Goal: Information Seeking & Learning: Learn about a topic

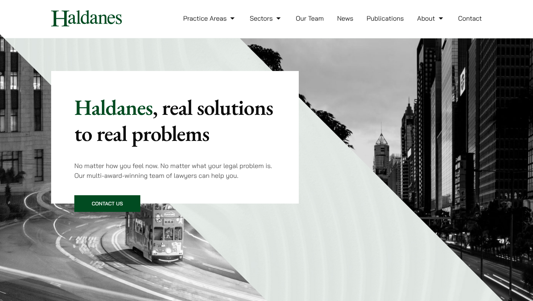
scroll to position [21, 0]
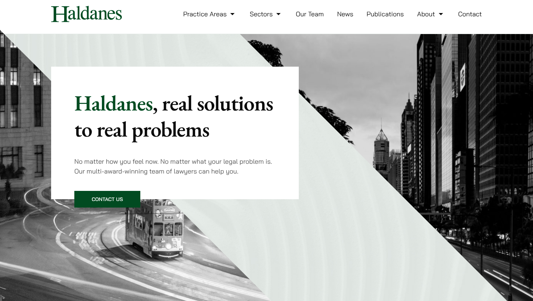
click at [312, 18] on li "Our Team" at bounding box center [310, 14] width 28 height 16
click at [313, 15] on link "Our Team" at bounding box center [310, 14] width 28 height 8
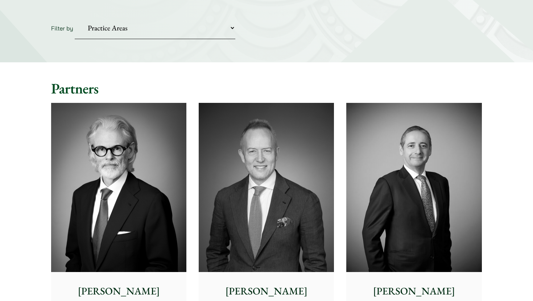
scroll to position [109, 0]
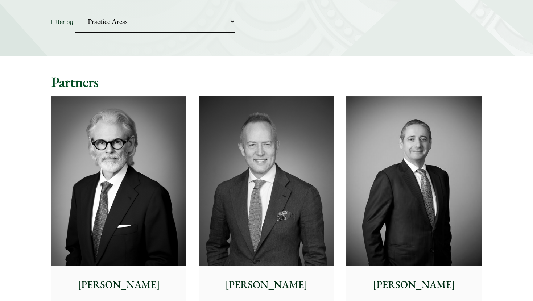
click at [152, 171] on img at bounding box center [118, 180] width 135 height 169
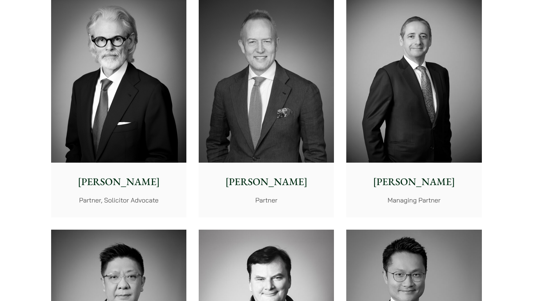
scroll to position [216, 0]
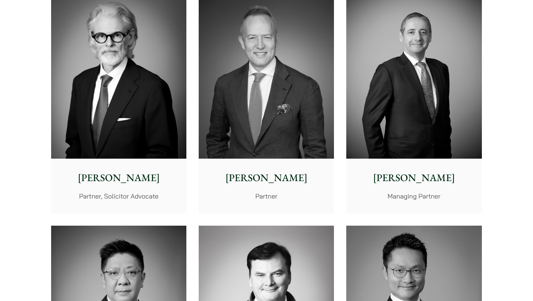
click at [291, 105] on img at bounding box center [266, 73] width 135 height 169
click at [135, 104] on img at bounding box center [118, 73] width 135 height 169
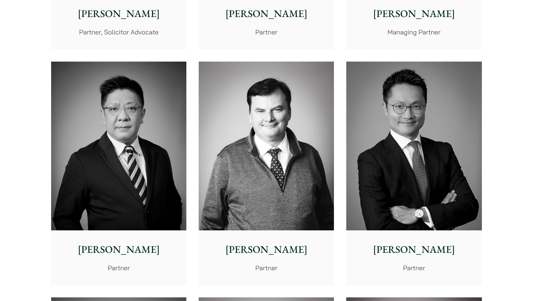
scroll to position [290, 0]
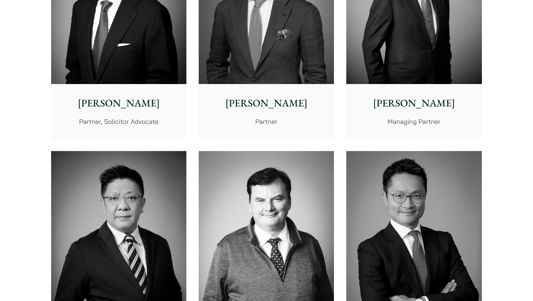
click at [411, 101] on p "Andrew Powner" at bounding box center [414, 103] width 124 height 15
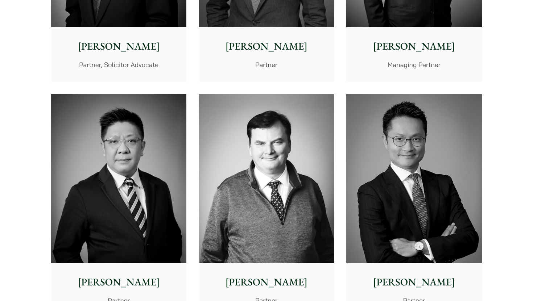
scroll to position [447, 0]
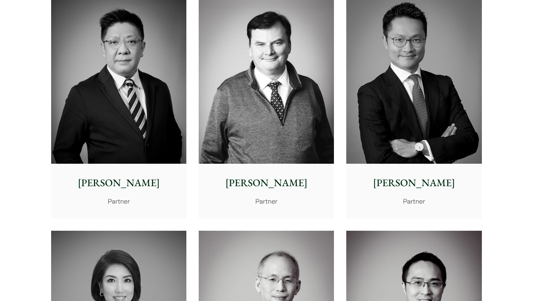
click at [129, 136] on img at bounding box center [118, 79] width 135 height 169
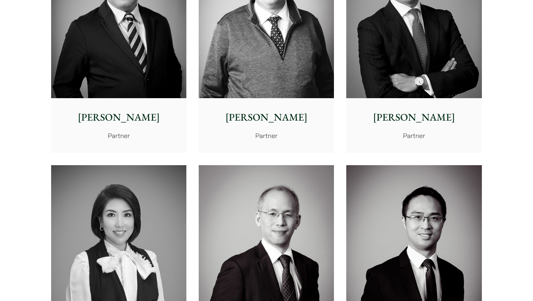
click at [255, 70] on img at bounding box center [266, 13] width 135 height 169
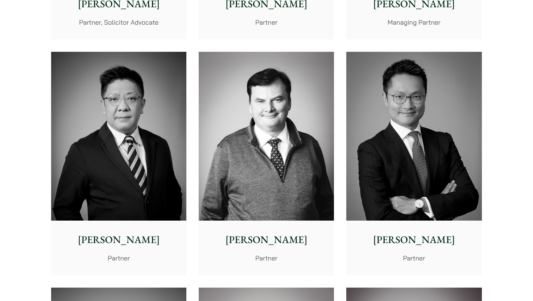
scroll to position [405, 0]
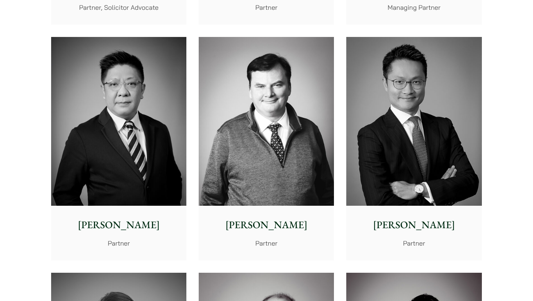
click at [397, 148] on img at bounding box center [413, 121] width 135 height 169
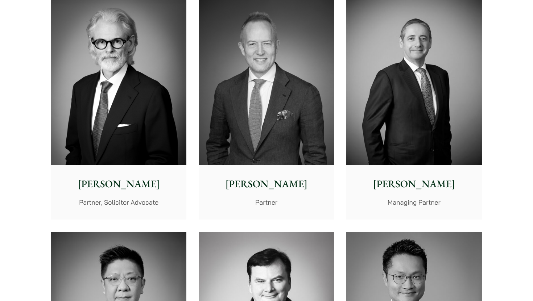
scroll to position [36, 0]
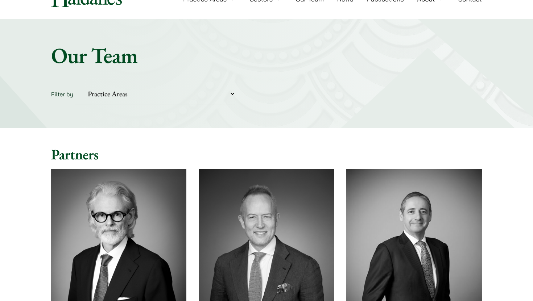
click at [283, 196] on img at bounding box center [266, 253] width 135 height 169
click at [144, 195] on img at bounding box center [118, 253] width 135 height 169
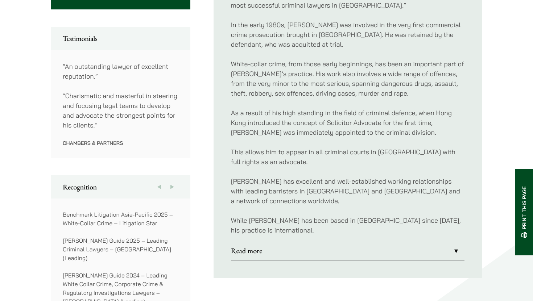
scroll to position [394, 0]
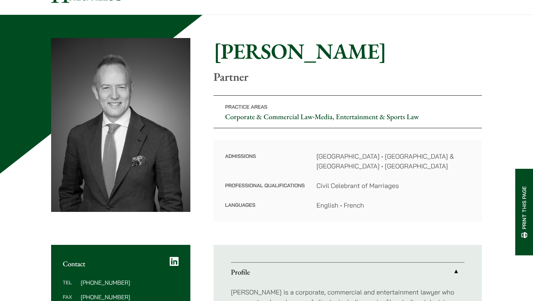
scroll to position [42, 0]
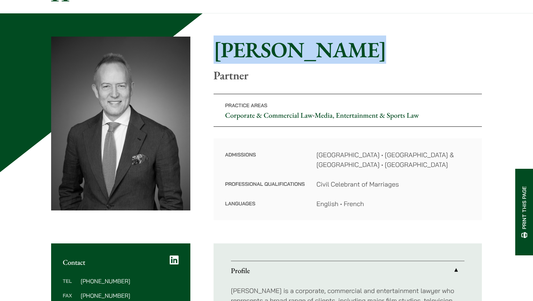
drag, startPoint x: 213, startPoint y: 58, endPoint x: 368, endPoint y: 59, distance: 154.8
click at [368, 58] on div "Home » Lawyers » John McLellan John McLellan Partner Practice Areas Corporate &…" at bounding box center [266, 129] width 431 height 184
copy h1 "[PERSON_NAME]"
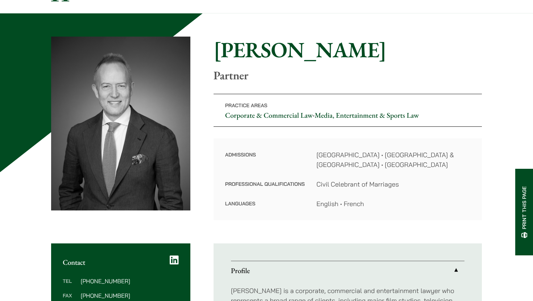
click at [319, 141] on div "Admissions Hong Kong • England & Wales • Australian Capital Territory Professio…" at bounding box center [348, 179] width 268 height 82
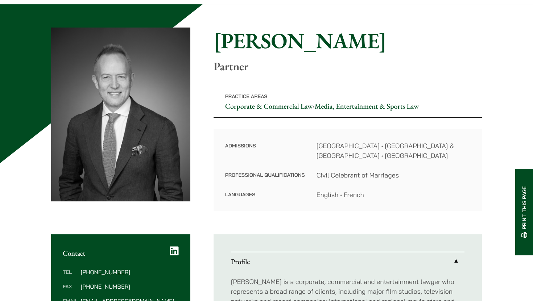
scroll to position [55, 0]
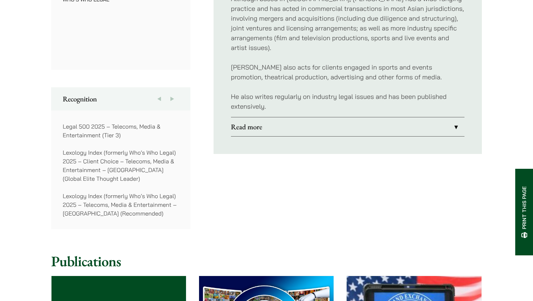
click at [255, 118] on link "Read more" at bounding box center [347, 126] width 233 height 19
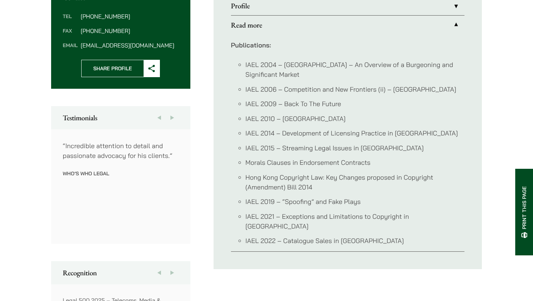
scroll to position [273, 0]
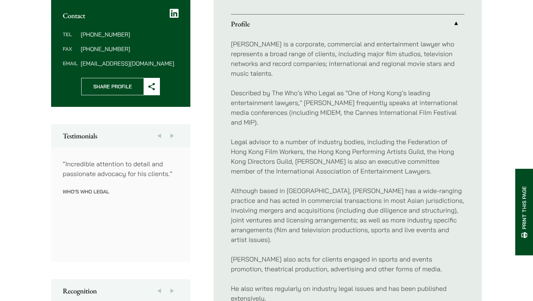
scroll to position [286, 0]
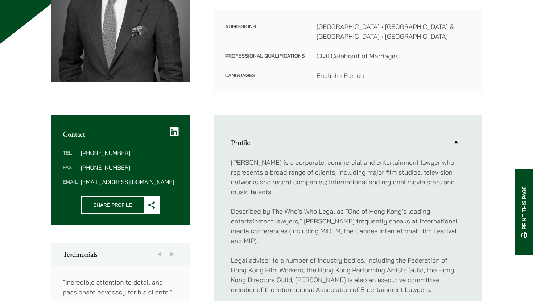
scroll to position [180, 0]
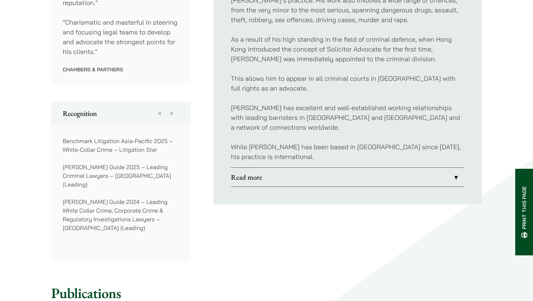
scroll to position [482, 0]
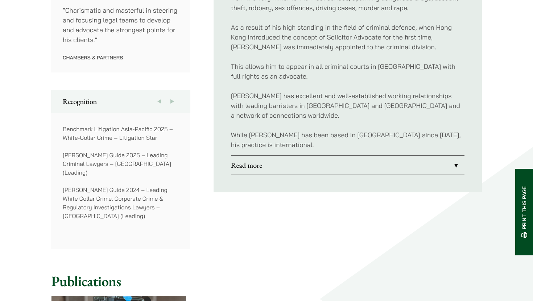
click at [298, 156] on link "Read more" at bounding box center [347, 165] width 233 height 19
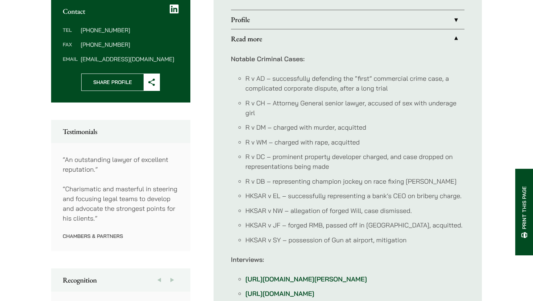
scroll to position [284, 0]
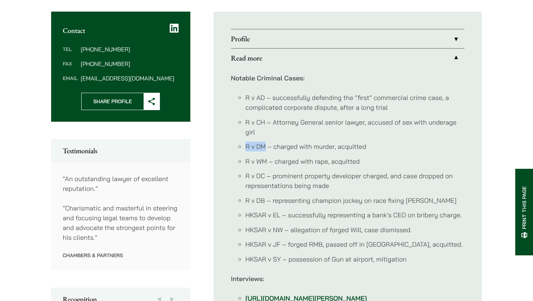
drag, startPoint x: 266, startPoint y: 137, endPoint x: 240, endPoint y: 137, distance: 26.1
click at [245, 142] on li "R v DM – charged with murder, acquitted" at bounding box center [354, 147] width 219 height 10
copy li "R v DM"
click at [271, 131] on ul "R v AD – successfully defending the “first” commercial crime case, a complicate…" at bounding box center [347, 178] width 233 height 171
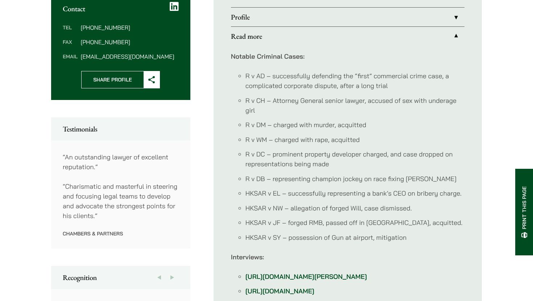
scroll to position [306, 0]
click at [262, 192] on ul "R v AD – successfully defending the “first” commercial crime case, a complicate…" at bounding box center [347, 156] width 233 height 171
drag, startPoint x: 246, startPoint y: 183, endPoint x: 279, endPoint y: 183, distance: 33.0
click at [279, 188] on li "HKSAR v EL – successfully representing a bank’s CEO on bribery charge." at bounding box center [354, 193] width 219 height 10
copy li "HKSAR v EL"
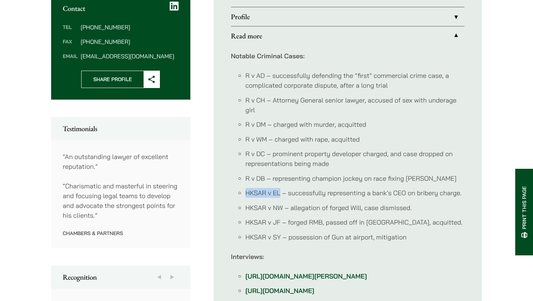
scroll to position [349, 0]
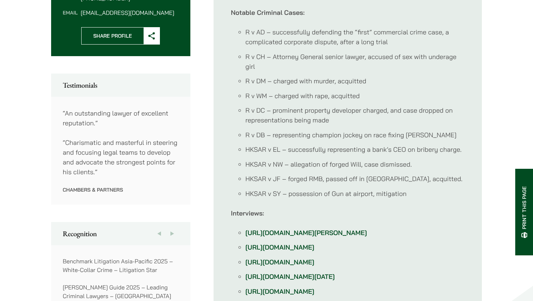
click at [277, 160] on li "HKSAR v NW – allegation of forged Will, case dismissed." at bounding box center [354, 165] width 219 height 10
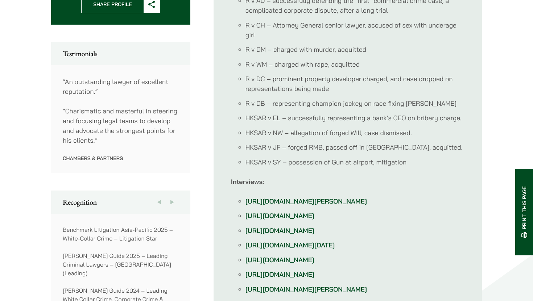
scroll to position [382, 0]
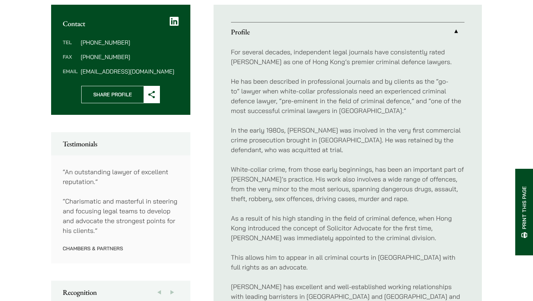
scroll to position [286, 0]
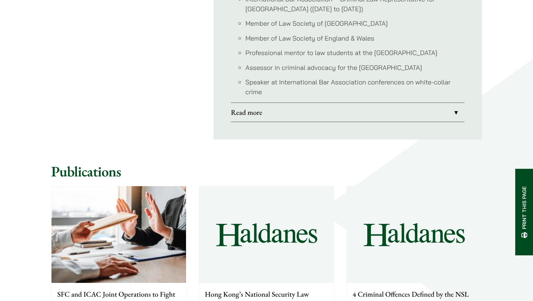
scroll to position [787, 0]
click at [291, 115] on link "Read more" at bounding box center [347, 112] width 233 height 19
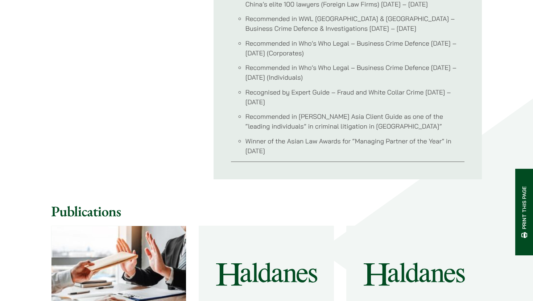
scroll to position [1125, 0]
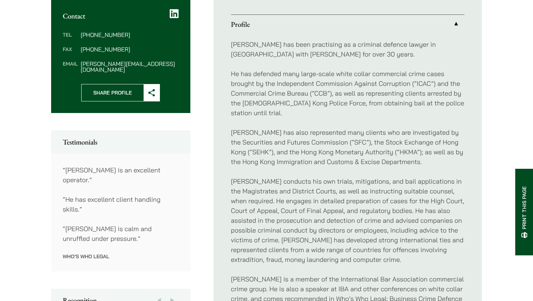
scroll to position [278, 0]
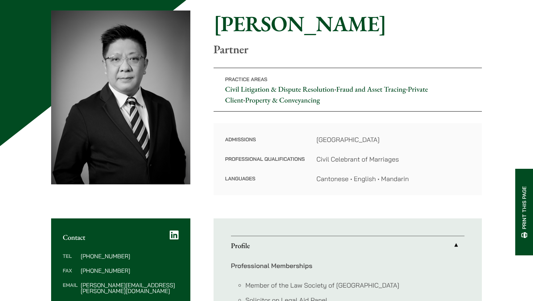
scroll to position [75, 0]
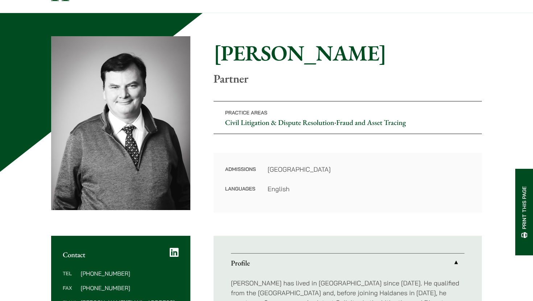
scroll to position [71, 0]
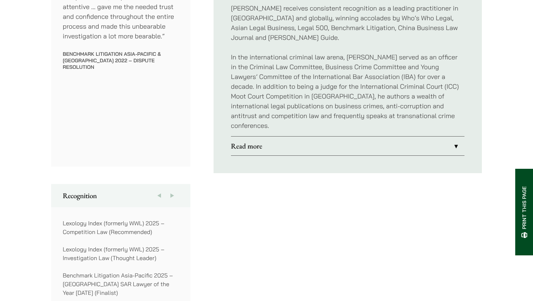
scroll to position [483, 0]
click at [342, 136] on link "Read more" at bounding box center [347, 145] width 233 height 19
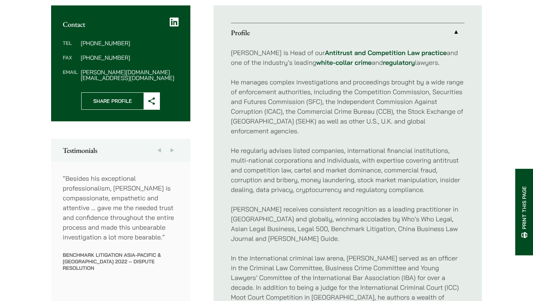
scroll to position [278, 0]
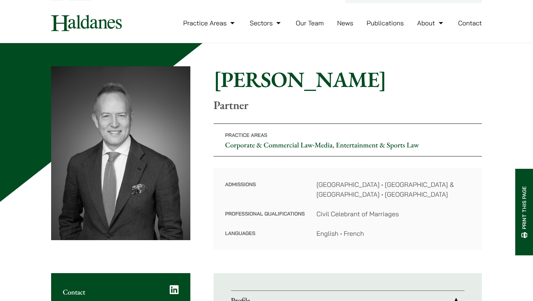
scroll to position [16, 0]
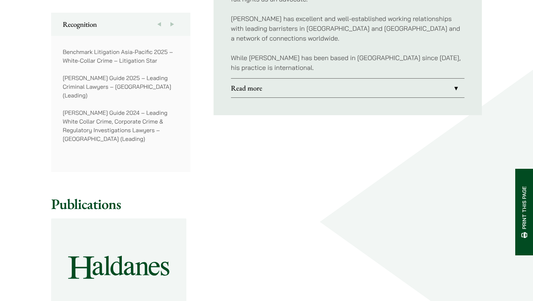
scroll to position [562, 0]
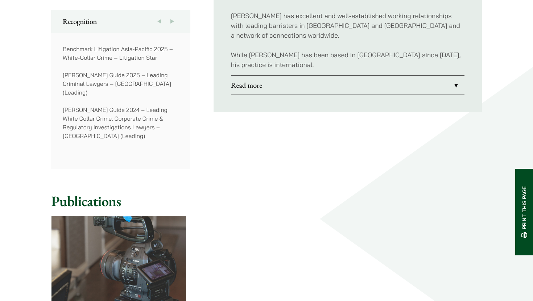
click at [263, 76] on link "Read more" at bounding box center [347, 85] width 233 height 19
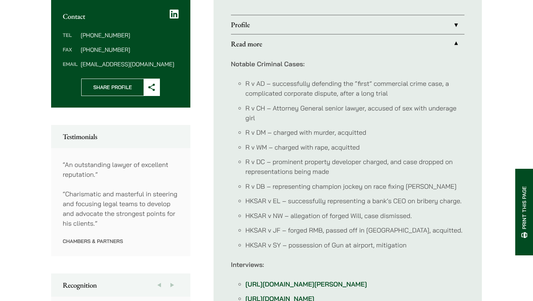
scroll to position [298, 0]
drag, startPoint x: 266, startPoint y: 136, endPoint x: 233, endPoint y: 136, distance: 32.6
click at [233, 136] on ul "R v AD – successfully defending the “first” commercial crime case, a complicate…" at bounding box center [347, 164] width 233 height 171
copy li "R v WM"
click at [312, 130] on ul "R v AD – successfully defending the “first” commercial crime case, a complicate…" at bounding box center [347, 164] width 233 height 171
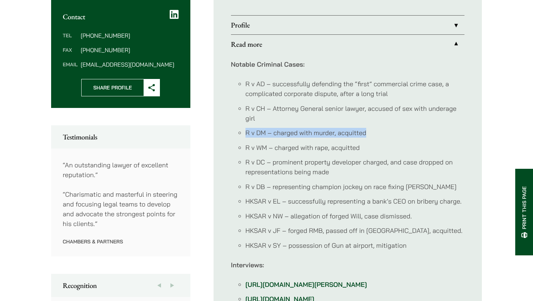
drag, startPoint x: 376, startPoint y: 124, endPoint x: 244, endPoint y: 124, distance: 131.6
click at [244, 124] on ul "R v AD – successfully defending the “first” commercial crime case, a complicate…" at bounding box center [347, 164] width 233 height 171
copy li "R v DM – charged with murder, acquitted"
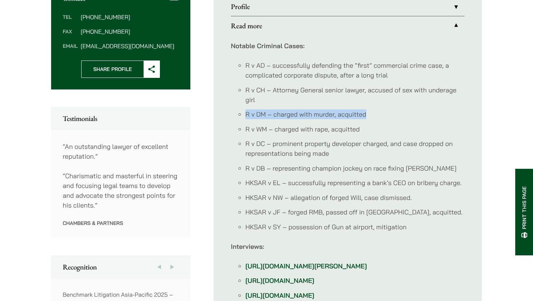
scroll to position [327, 0]
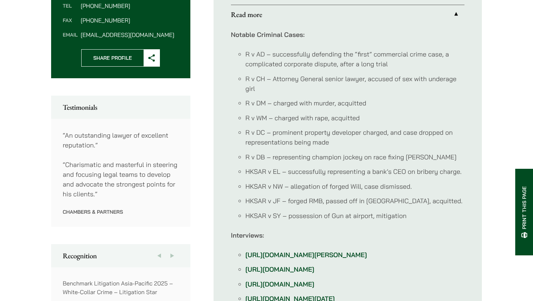
click at [261, 128] on li "R v DC – prominent property developer charged, and case dropped on representati…" at bounding box center [354, 138] width 219 height 20
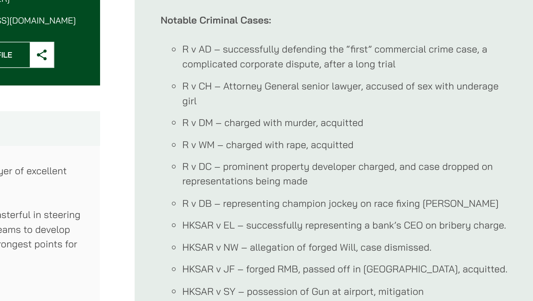
scroll to position [269, 0]
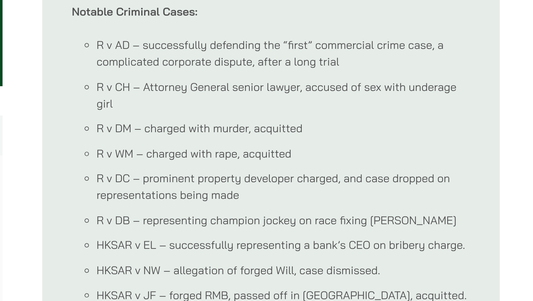
click at [379, 161] on ul "R v AD – successfully defending the “first” commercial crime case, a complicate…" at bounding box center [347, 193] width 233 height 171
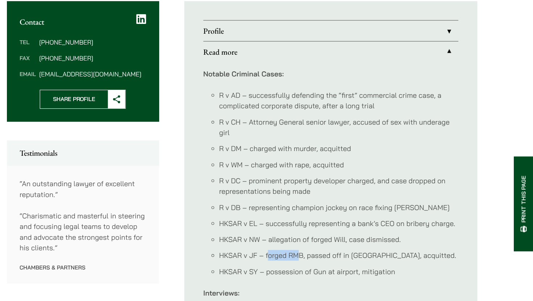
drag, startPoint x: 292, startPoint y: 250, endPoint x: 319, endPoint y: 249, distance: 27.6
click at [319, 254] on li "HKSAR v JF – forged RMB, passed off in Hong Kong, acquitted." at bounding box center [354, 259] width 219 height 10
drag, startPoint x: 323, startPoint y: 247, endPoint x: 231, endPoint y: 244, distance: 91.8
click at [231, 244] on ul "R v AD – successfully defending the “first” commercial crime case, a complicate…" at bounding box center [347, 193] width 233 height 171
copy li "HKSAR v JF – forged RMB"
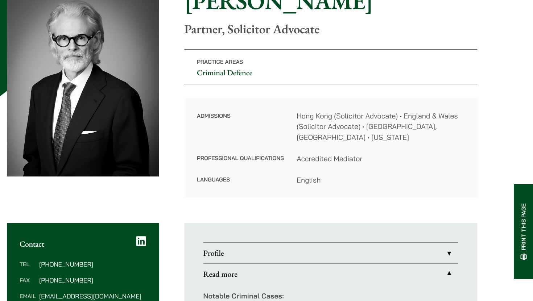
scroll to position [0, 0]
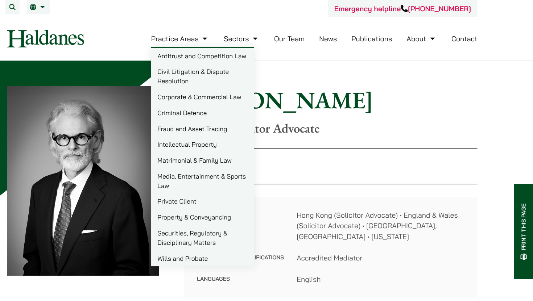
click at [233, 107] on link "Criminal Defence" at bounding box center [230, 103] width 94 height 15
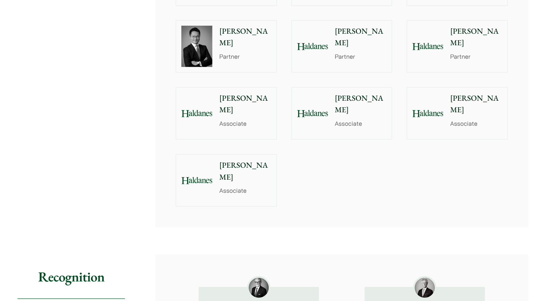
scroll to position [858, 0]
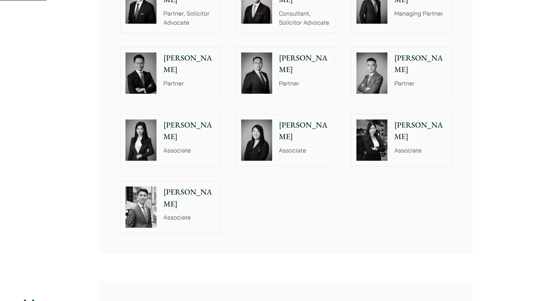
click at [421, 46] on div "Timothy Wan Partner" at bounding box center [439, 62] width 50 height 44
click at [312, 58] on img at bounding box center [300, 61] width 26 height 35
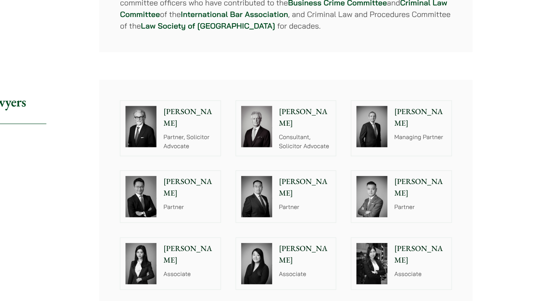
scroll to position [744, 0]
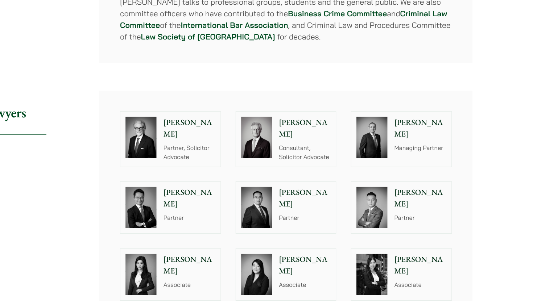
click at [236, 158] on p "Felix Ng" at bounding box center [243, 168] width 44 height 20
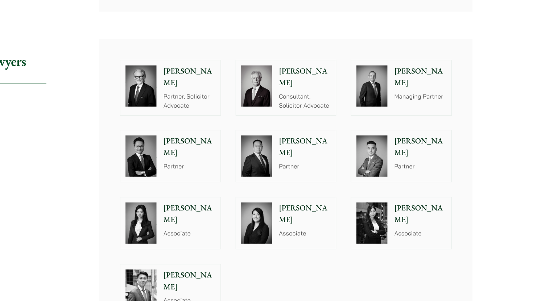
click at [422, 237] on p "Associate" at bounding box center [438, 241] width 44 height 8
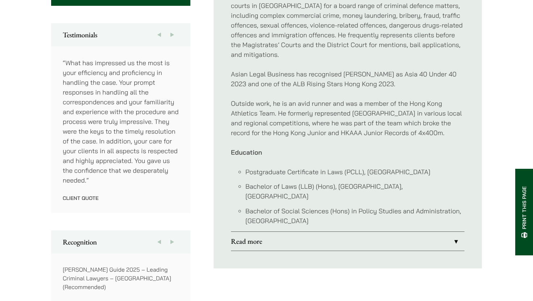
scroll to position [389, 0]
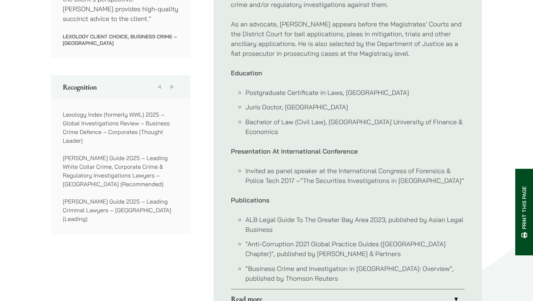
scroll to position [541, 0]
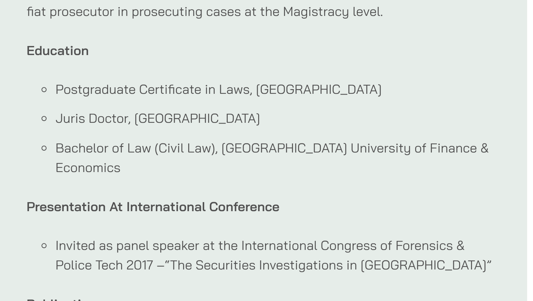
click at [344, 131] on li "Bachelor of Law (Civil Law), [GEOGRAPHIC_DATA] University of Finance & Economics" at bounding box center [354, 133] width 219 height 20
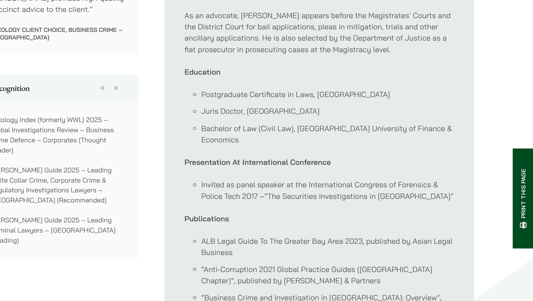
scroll to position [517, 0]
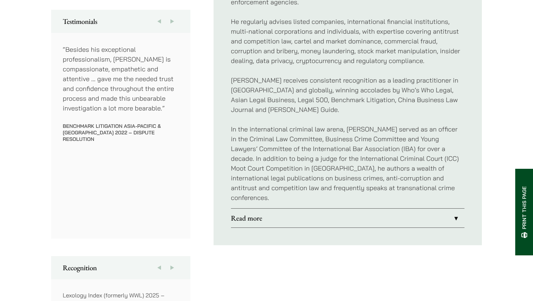
click at [270, 209] on link "Read more" at bounding box center [347, 218] width 233 height 19
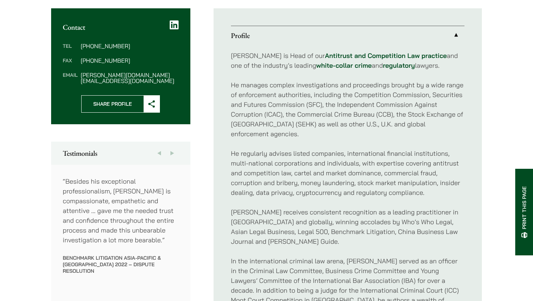
scroll to position [278, 0]
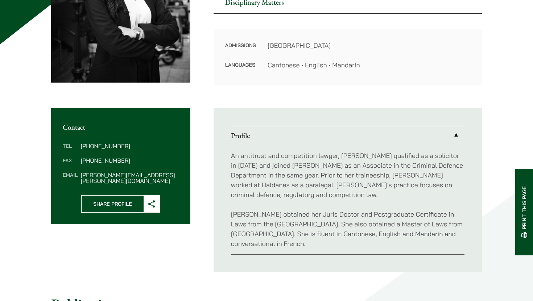
scroll to position [164, 0]
